Goal: Task Accomplishment & Management: Use online tool/utility

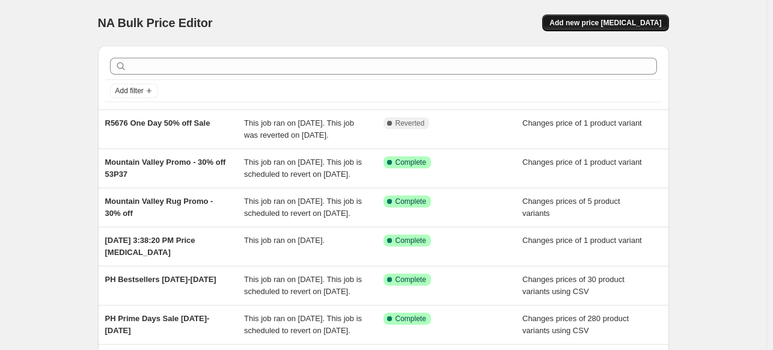
click at [615, 26] on span "Add new price [MEDICAL_DATA]" at bounding box center [605, 23] width 112 height 10
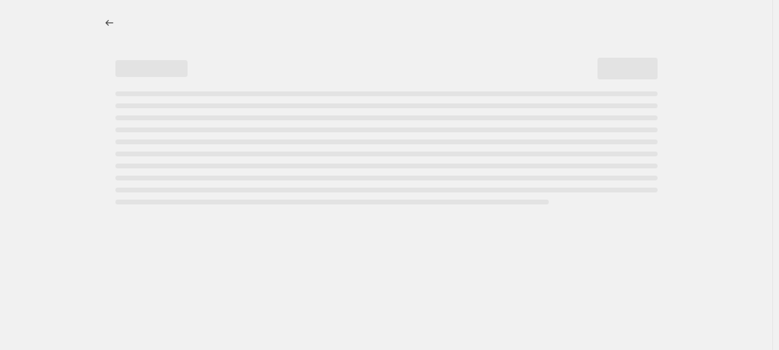
select select "percentage"
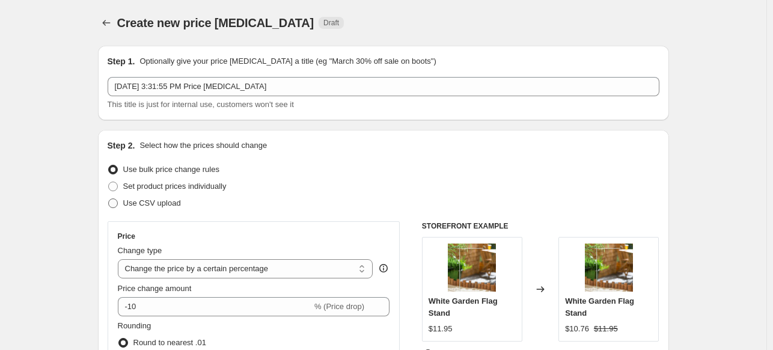
click at [118, 204] on span at bounding box center [113, 203] width 10 height 10
click at [109, 199] on input "Use CSV upload" at bounding box center [108, 198] width 1 height 1
radio input "true"
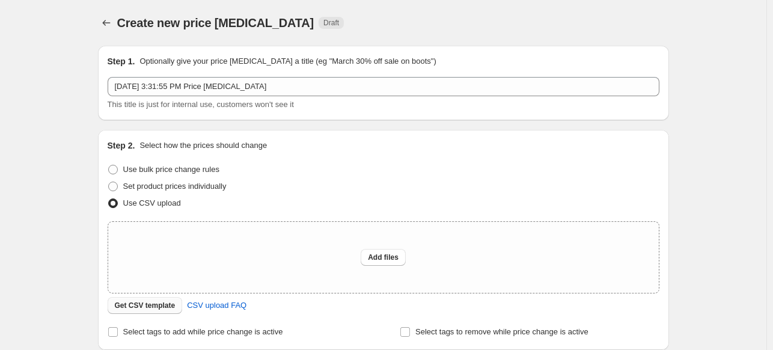
click at [162, 307] on span "Get CSV template" at bounding box center [145, 306] width 61 height 10
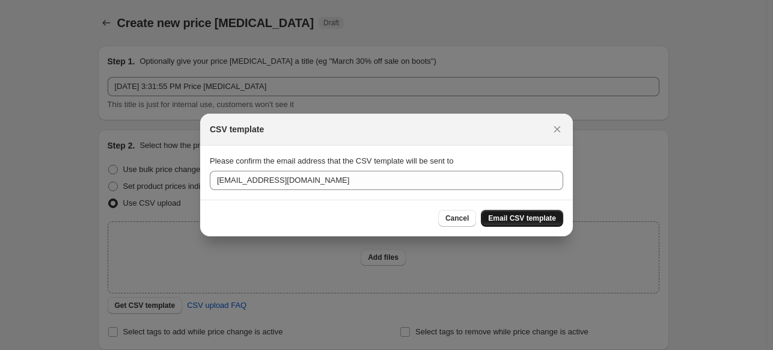
click at [526, 219] on span "Email CSV template" at bounding box center [522, 218] width 68 height 10
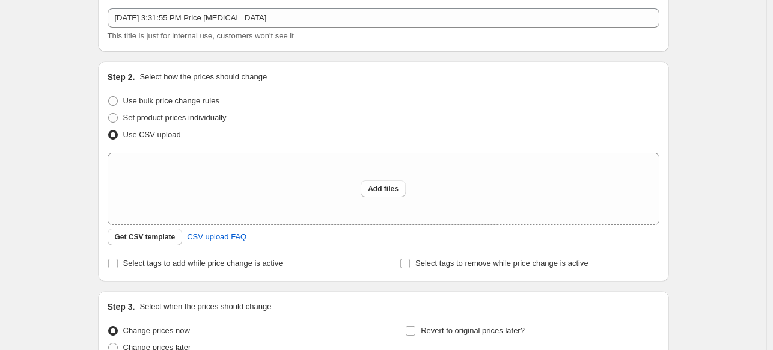
scroll to position [120, 0]
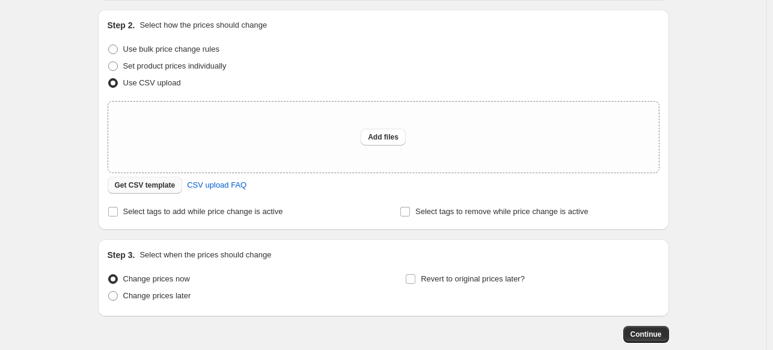
click at [136, 184] on span "Get CSV template" at bounding box center [145, 185] width 61 height 10
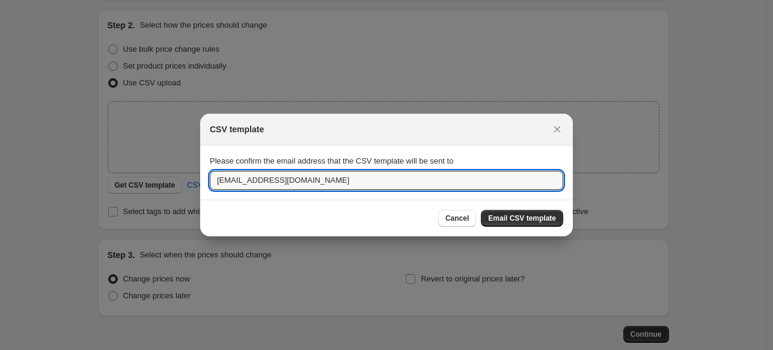
drag, startPoint x: 354, startPoint y: 185, endPoint x: 172, endPoint y: 181, distance: 181.5
type input "m"
type input "[EMAIL_ADDRESS][DOMAIN_NAME]"
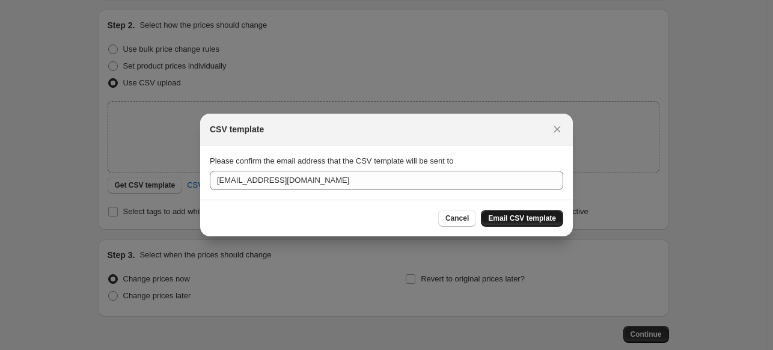
click at [534, 221] on span "Email CSV template" at bounding box center [522, 218] width 68 height 10
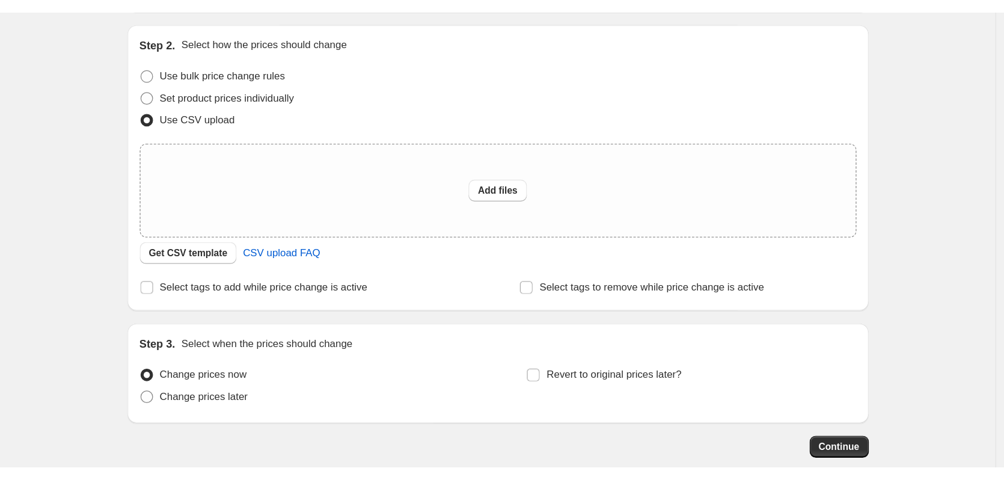
scroll to position [56, 0]
